Goal: Task Accomplishment & Management: Manage account settings

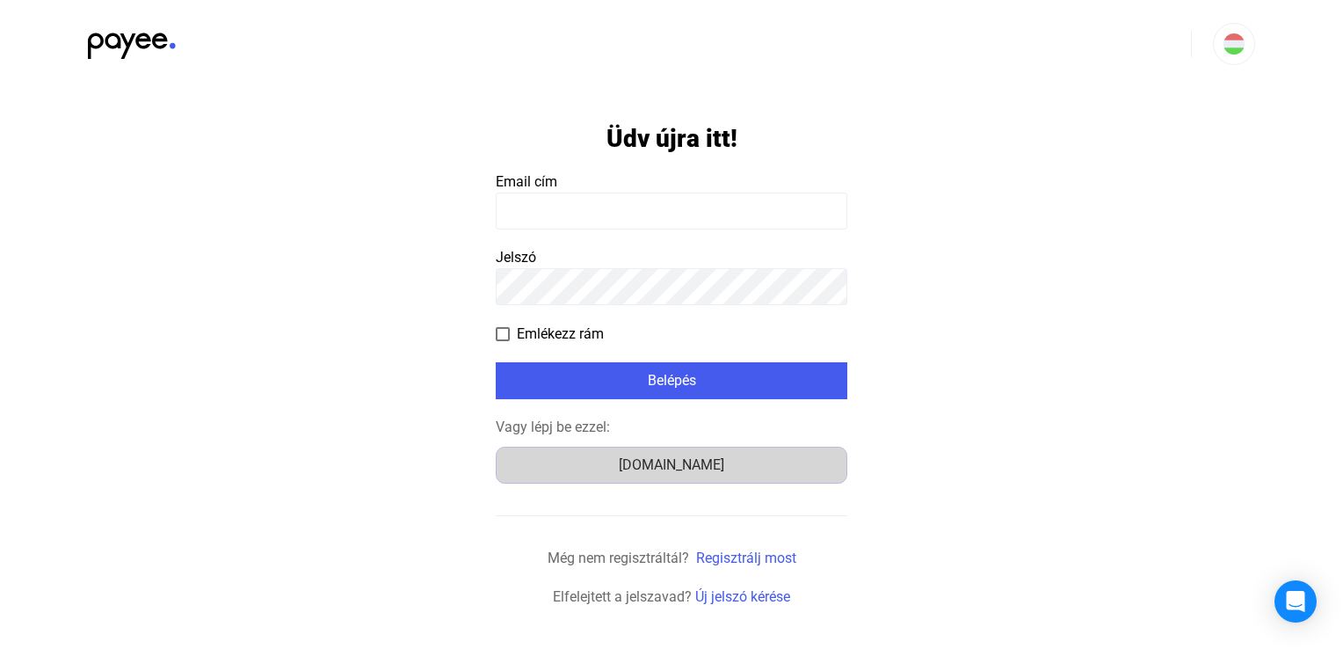
click at [692, 462] on font "[DOMAIN_NAME]" at bounding box center [671, 464] width 105 height 17
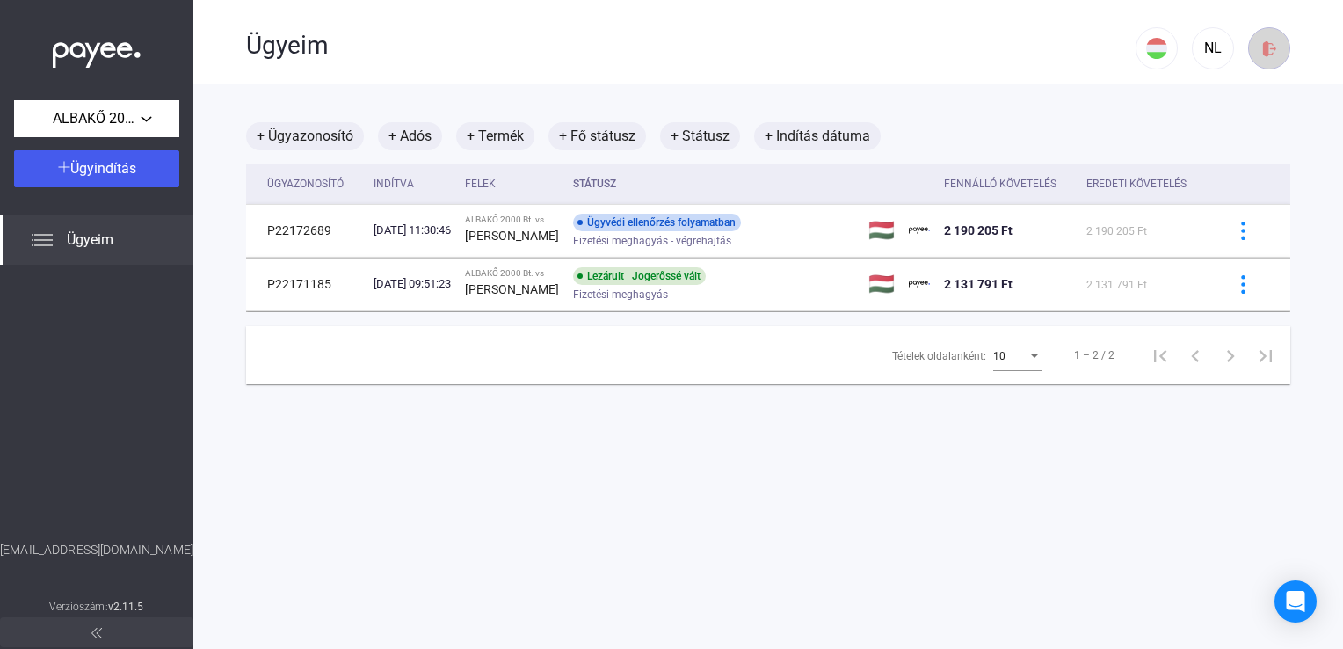
click at [1260, 49] on img at bounding box center [1269, 49] width 18 height 18
